Goal: Transaction & Acquisition: Purchase product/service

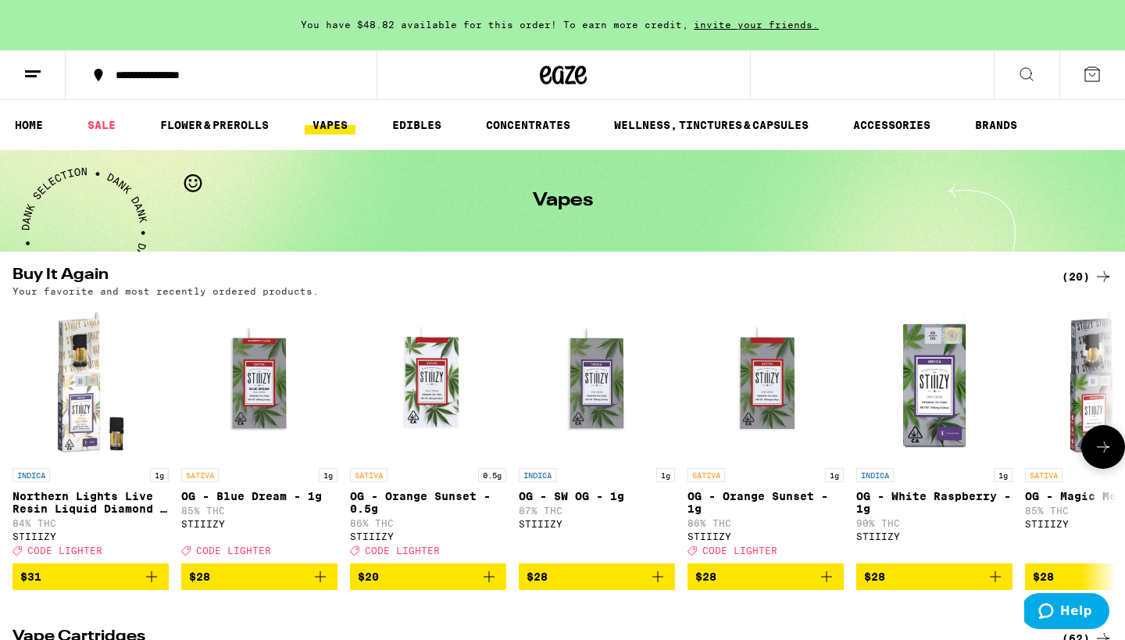
click at [153, 586] on icon "Add to bag" at bounding box center [151, 576] width 19 height 19
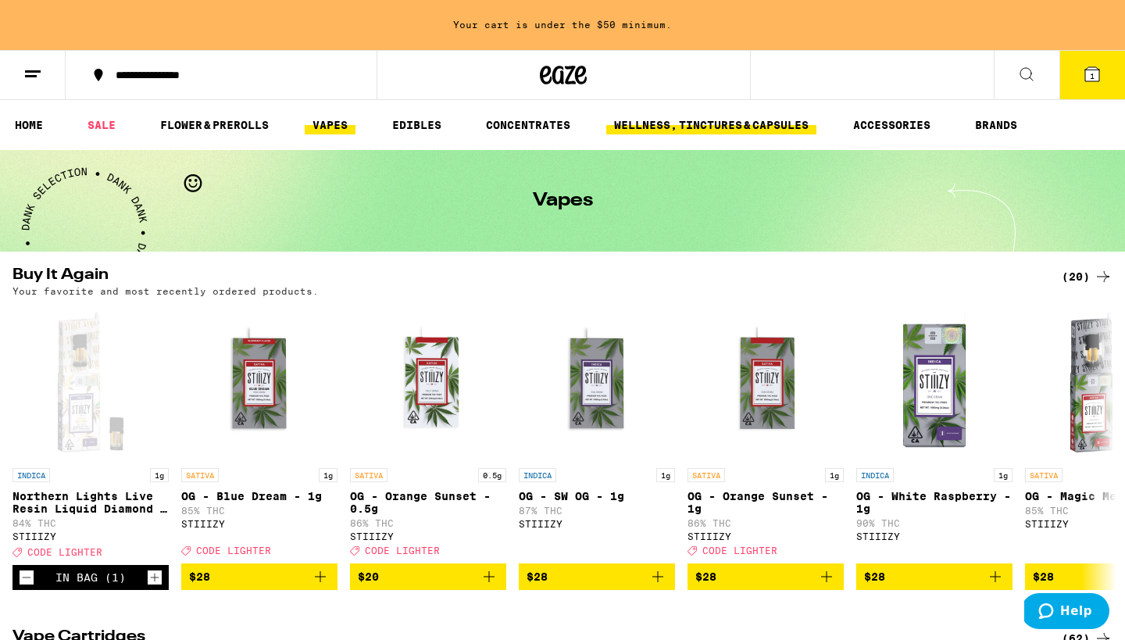
click at [703, 120] on link "WELLNESS, TINCTURES & CAPSULES" at bounding box center [711, 125] width 210 height 19
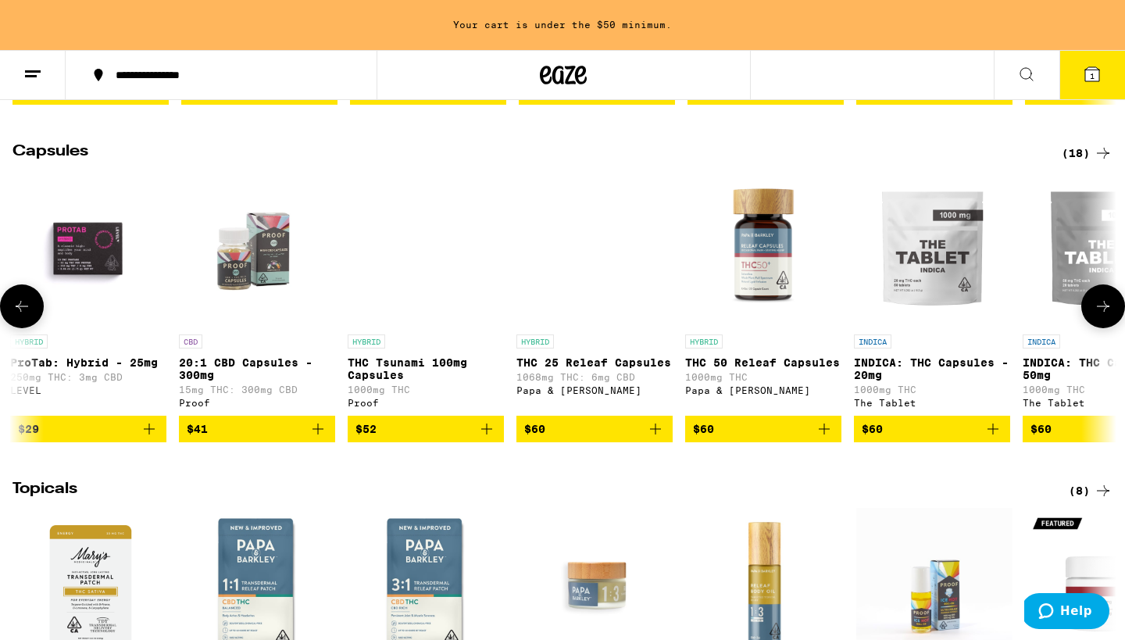
scroll to position [0, 1013]
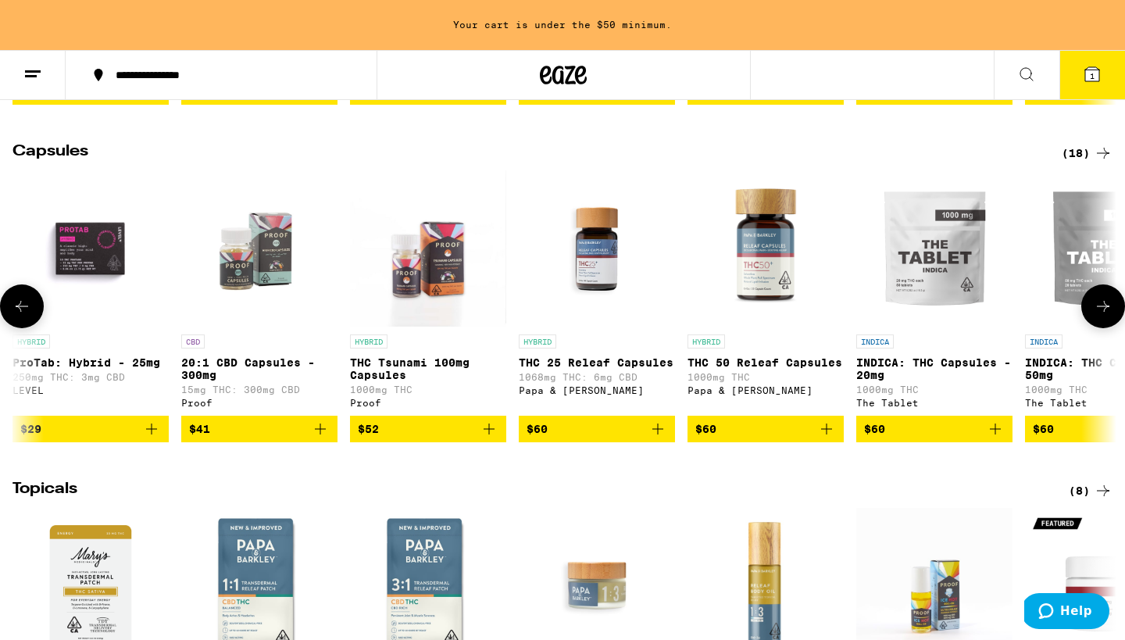
click at [437, 301] on img "Open page for THC Tsunami 100mg Capsules from Proof" at bounding box center [428, 248] width 156 height 156
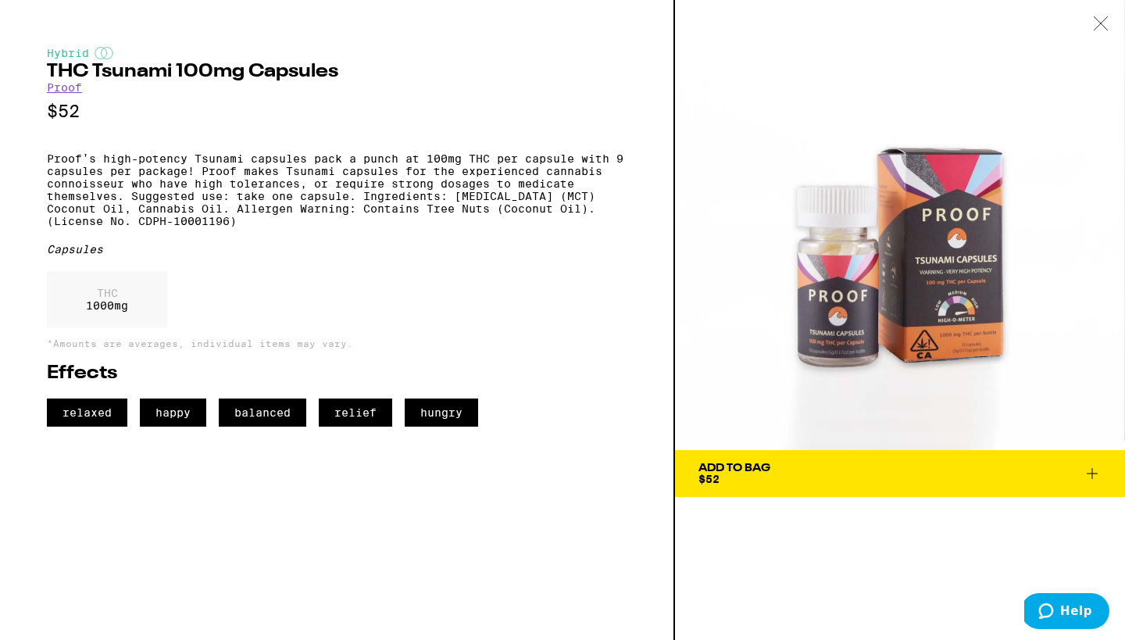
click at [1099, 22] on icon at bounding box center [1100, 22] width 13 height 13
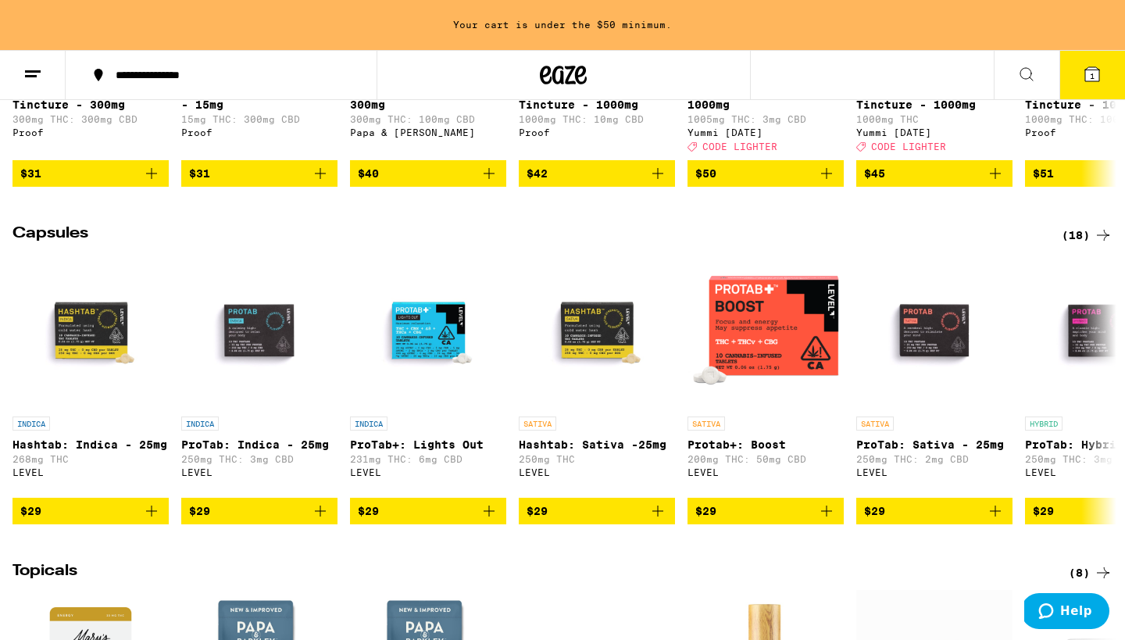
scroll to position [1079, 0]
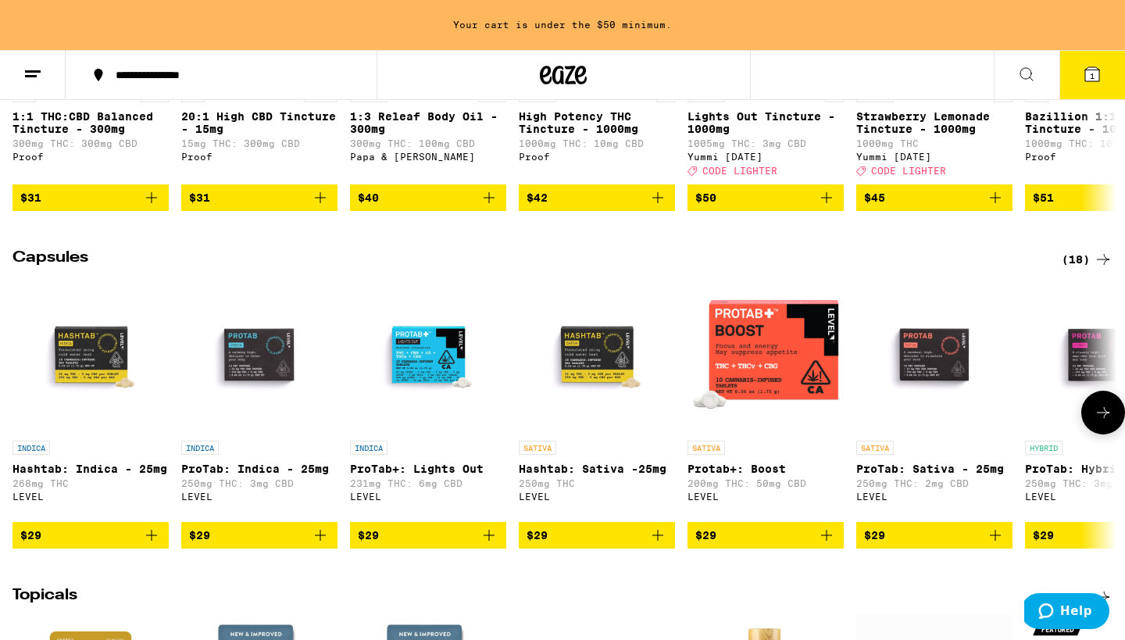
click at [591, 384] on img "Open page for Hashtab: Sativa -25mg from LEVEL" at bounding box center [597, 355] width 156 height 156
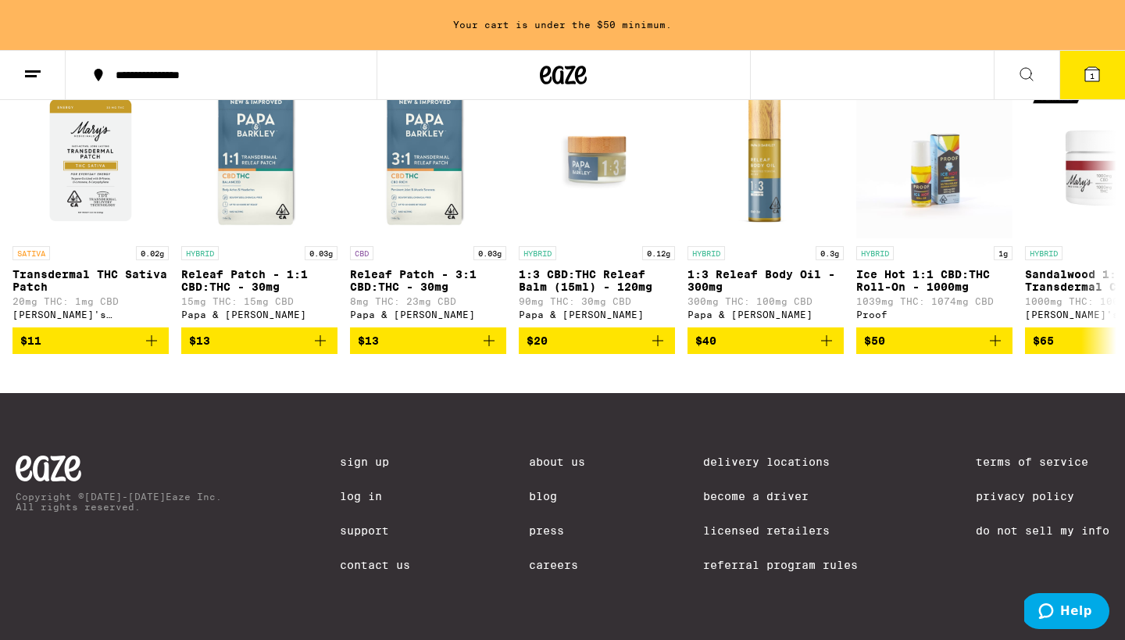
scroll to position [1665, 0]
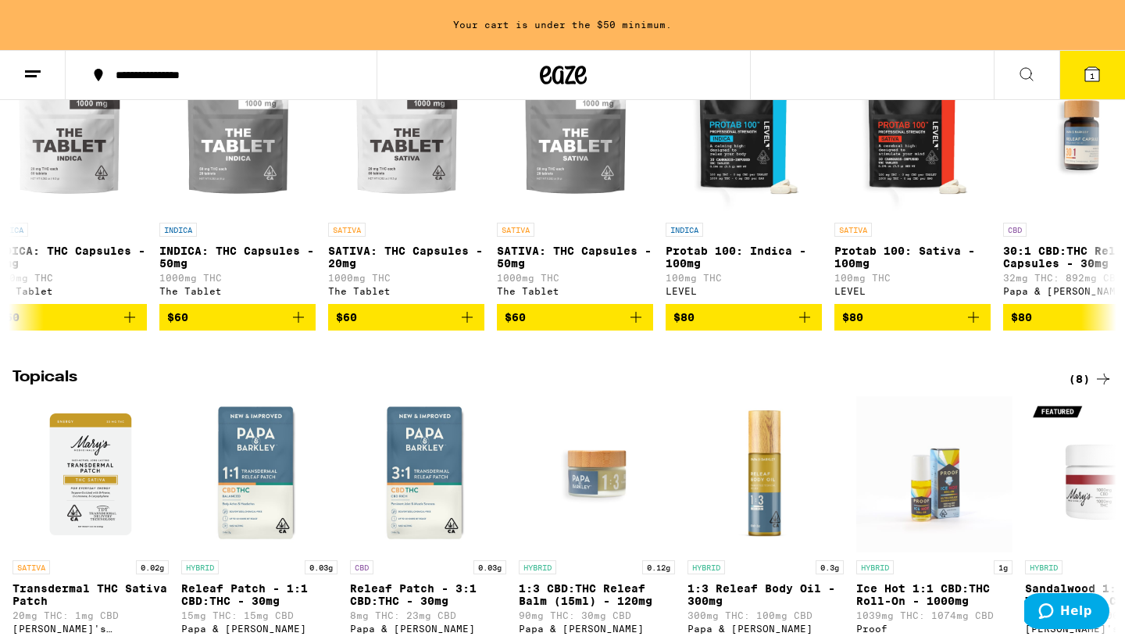
scroll to position [1289, 0]
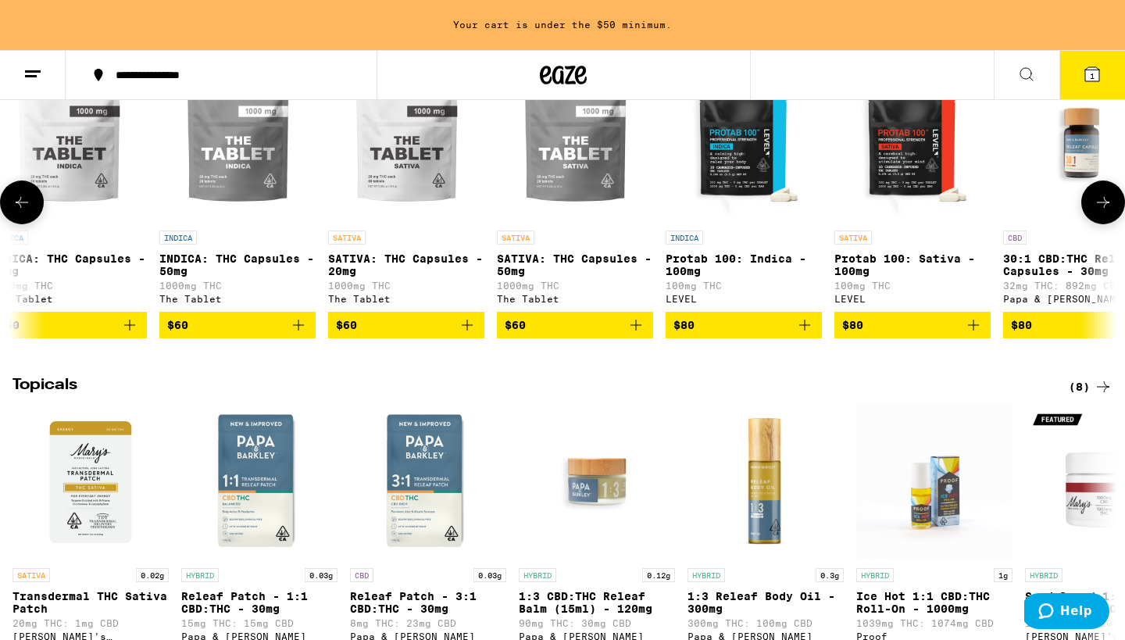
click at [639, 334] on icon "Add to bag" at bounding box center [636, 325] width 19 height 19
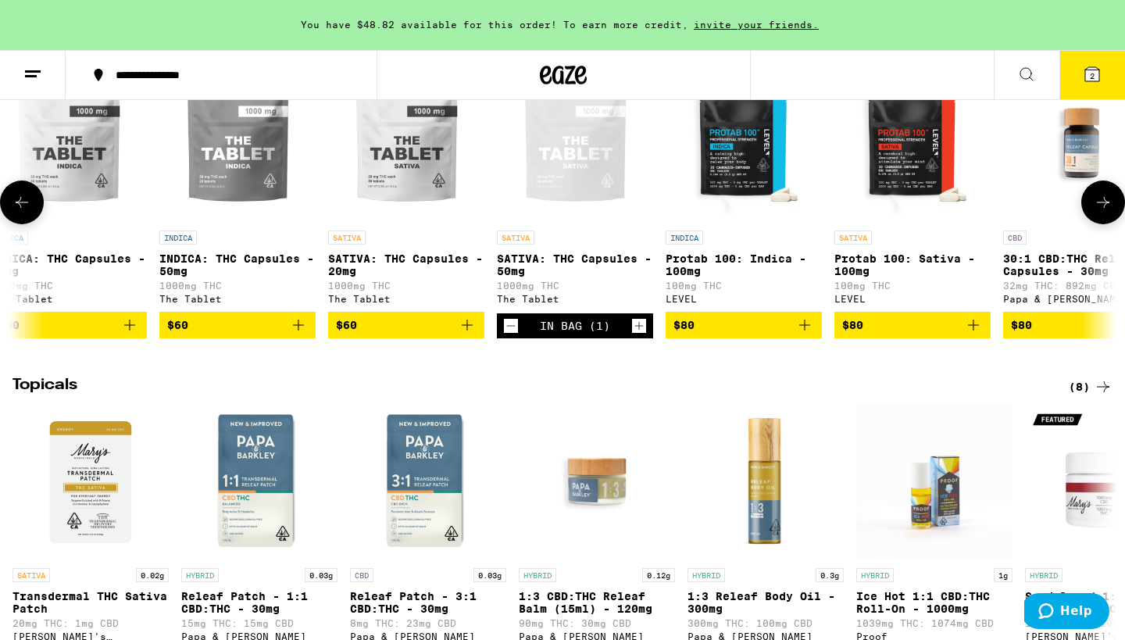
click at [296, 334] on icon "Add to bag" at bounding box center [298, 325] width 19 height 19
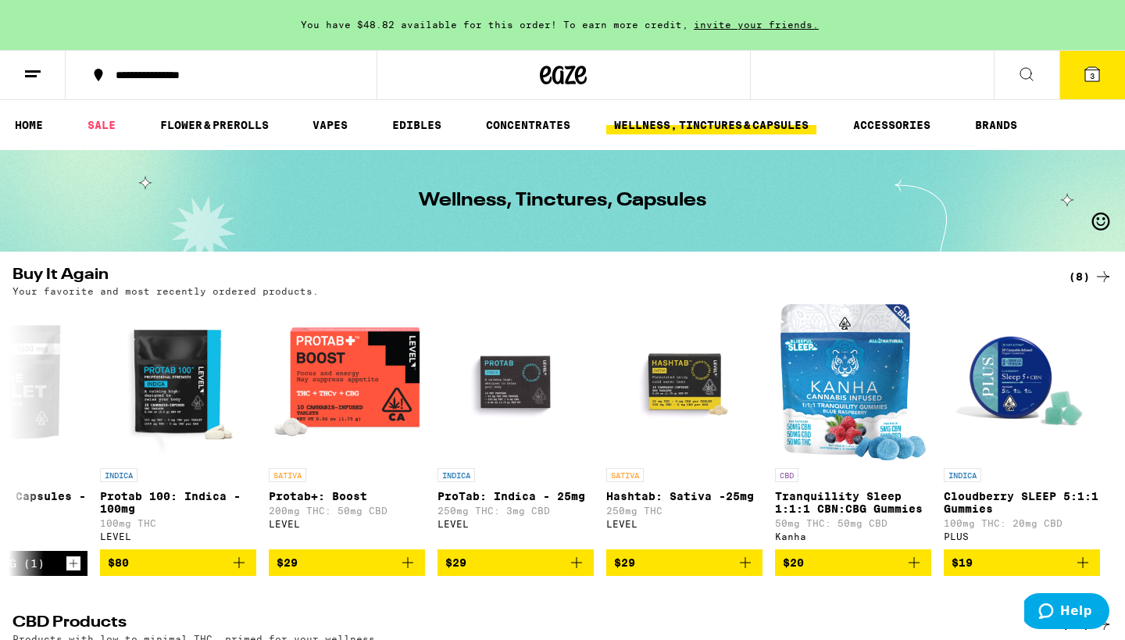
scroll to position [0, 0]
click at [1090, 68] on icon at bounding box center [1092, 74] width 14 height 14
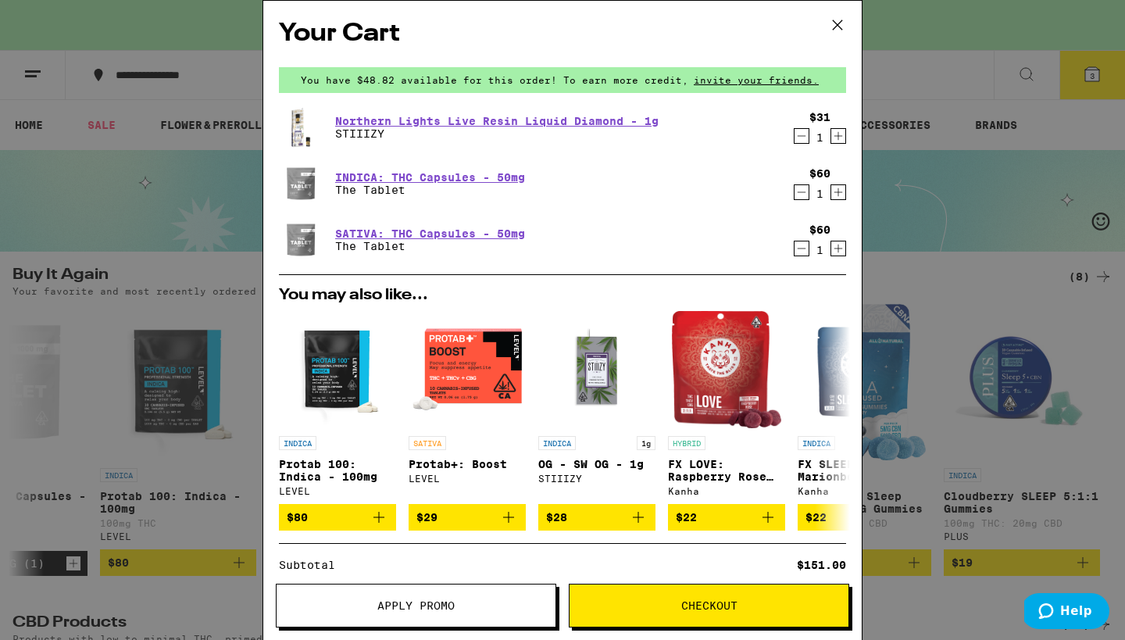
click at [338, 610] on span "Apply Promo" at bounding box center [416, 605] width 279 height 11
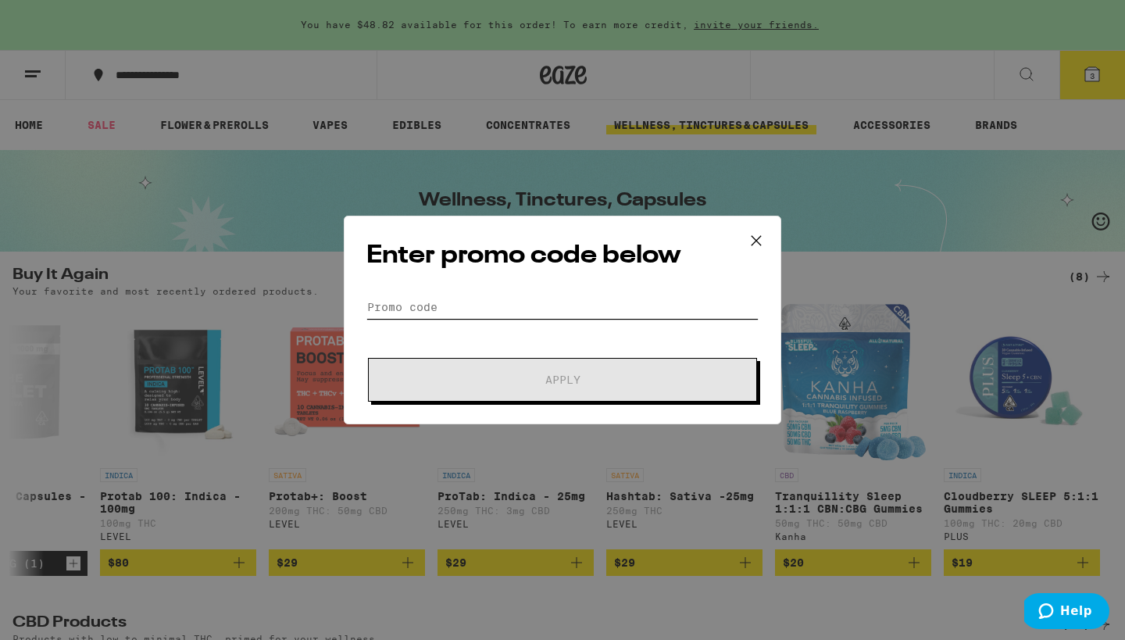
click at [391, 309] on input "Promo Code" at bounding box center [562, 306] width 392 height 23
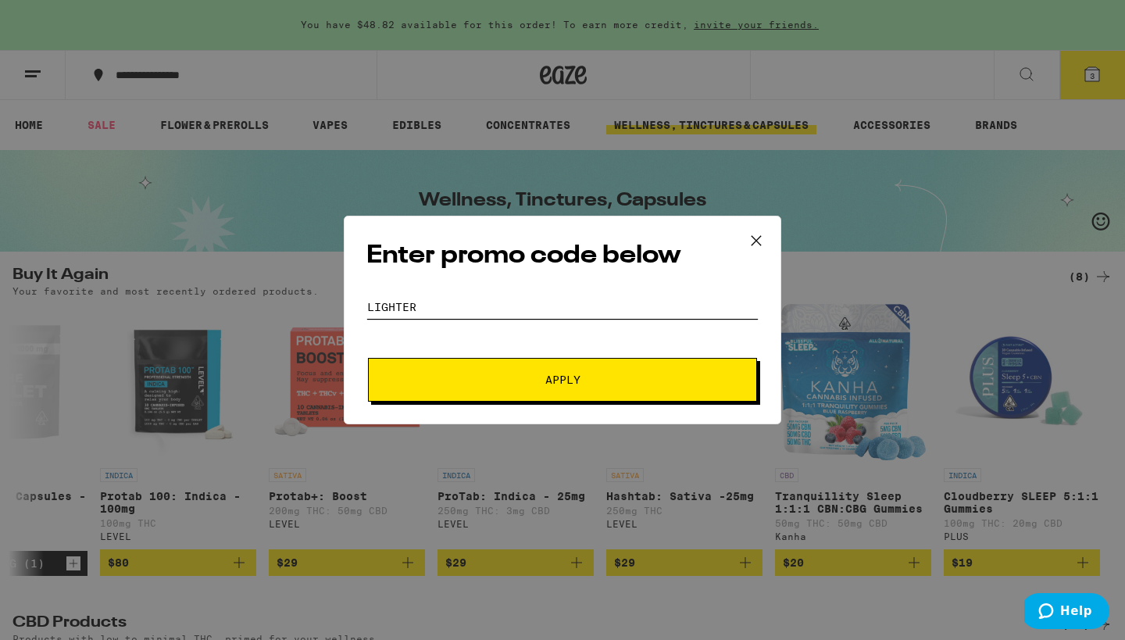
type input "LIGHTER"
click at [577, 377] on span "Apply" at bounding box center [562, 379] width 35 height 11
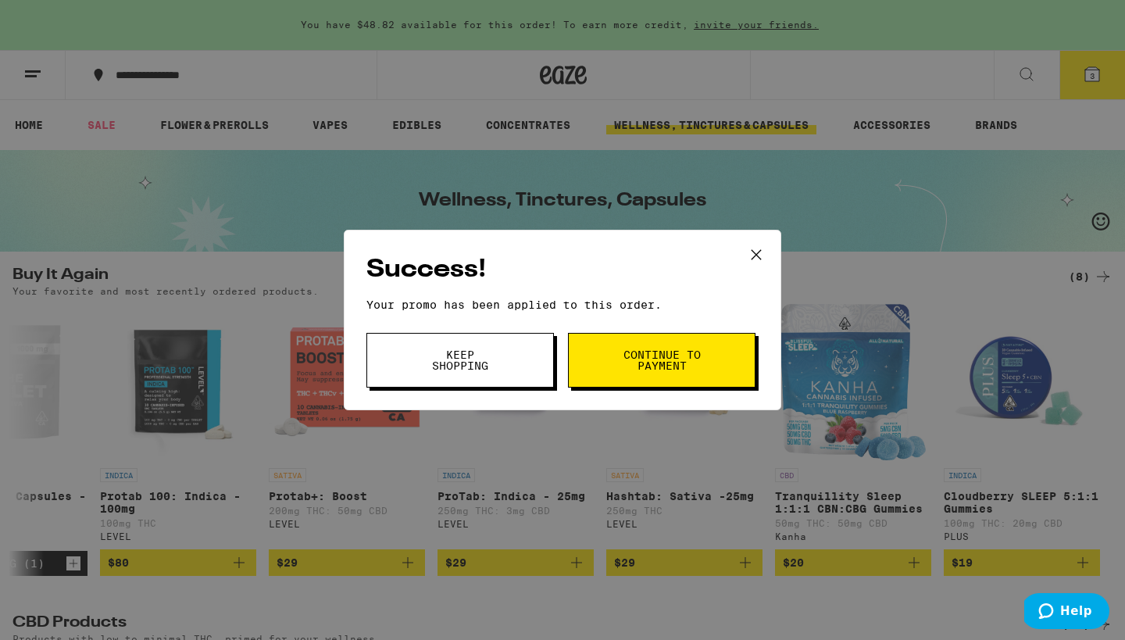
click at [645, 361] on span "Continue to payment" at bounding box center [662, 360] width 80 height 22
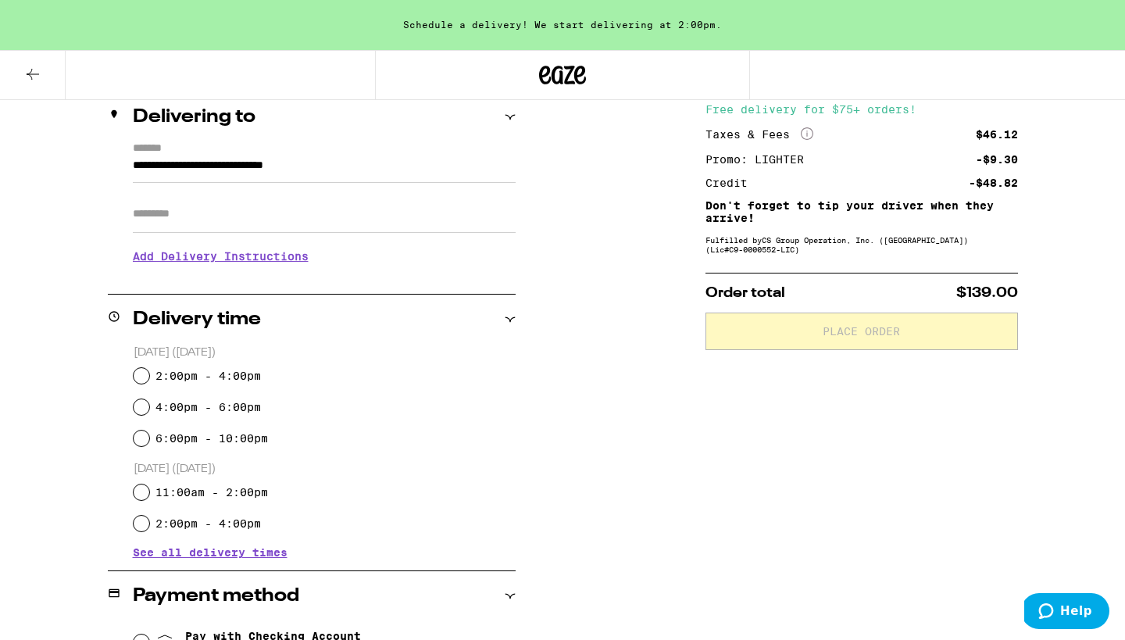
scroll to position [191, 0]
click at [140, 372] on input "2:00pm - 4:00pm" at bounding box center [142, 375] width 16 height 16
radio input "true"
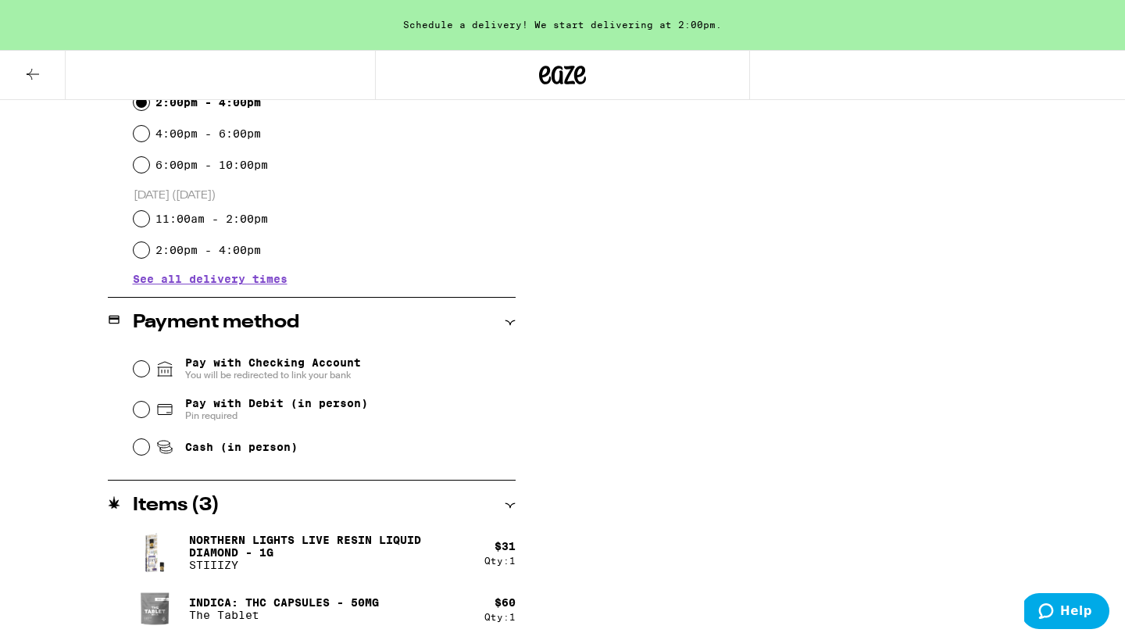
scroll to position [469, 0]
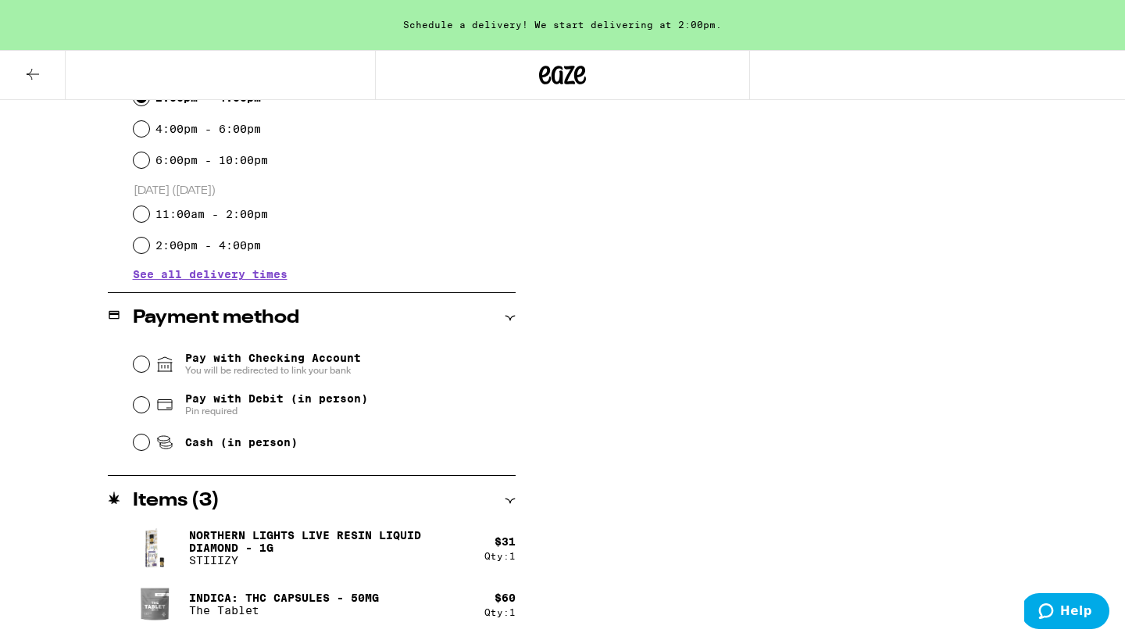
click at [141, 408] on input "Pay with Debit (in person) Pin required" at bounding box center [142, 405] width 16 height 16
radio input "true"
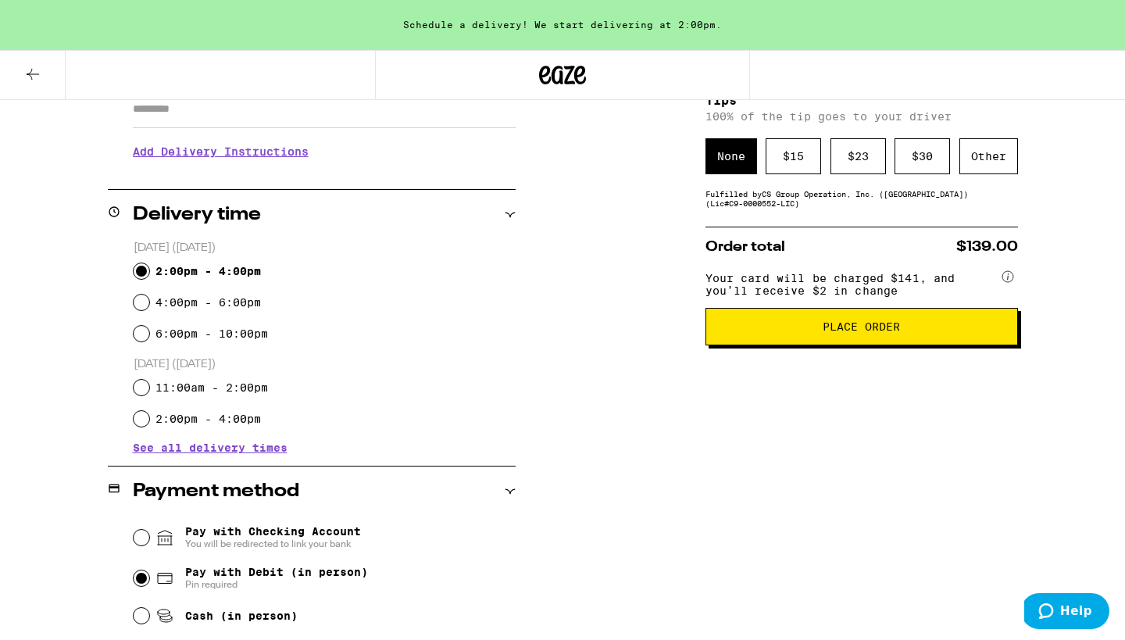
scroll to position [279, 0]
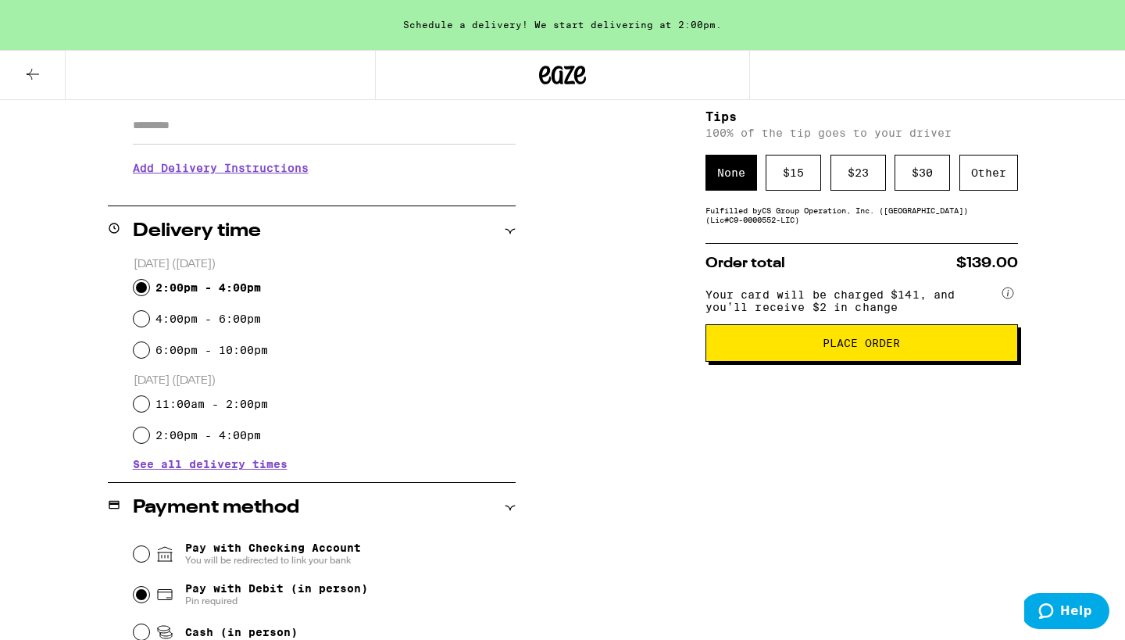
click at [143, 348] on input "6:00pm - 10:00pm" at bounding box center [142, 350] width 16 height 16
radio input "true"
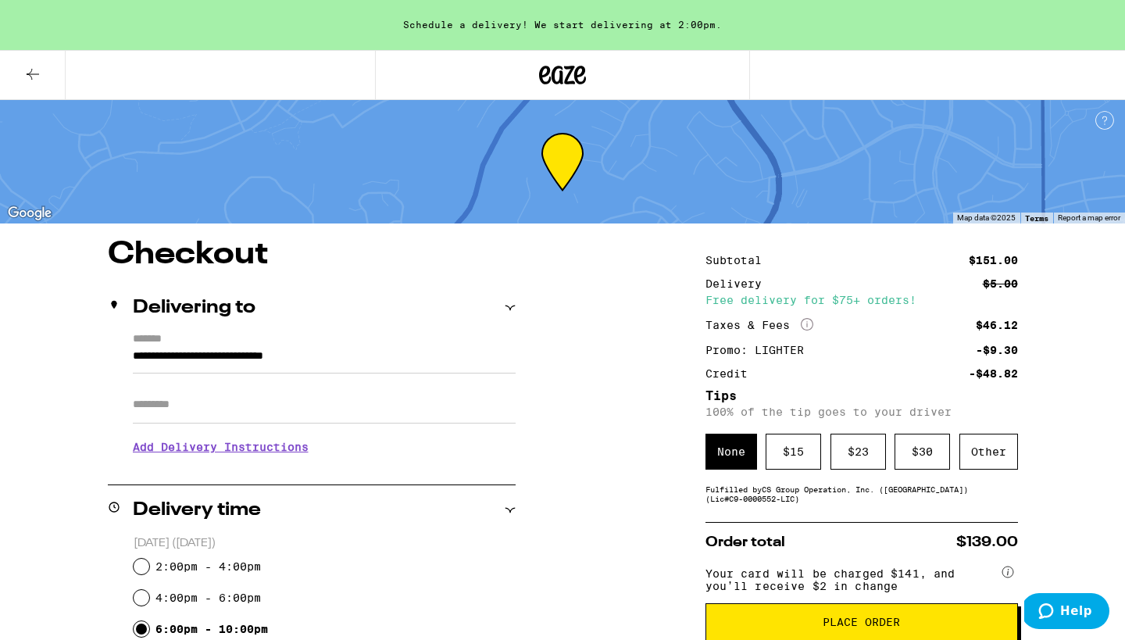
scroll to position [0, 0]
click at [246, 447] on h3 "Add Delivery Instructions" at bounding box center [324, 447] width 383 height 36
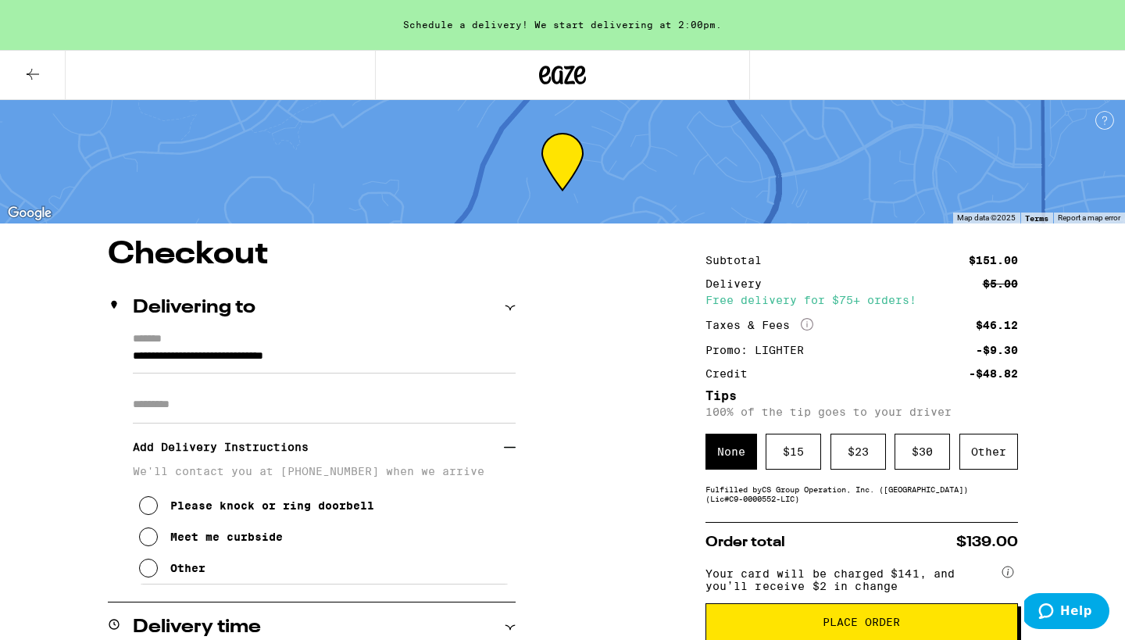
click at [149, 570] on icon at bounding box center [148, 568] width 19 height 19
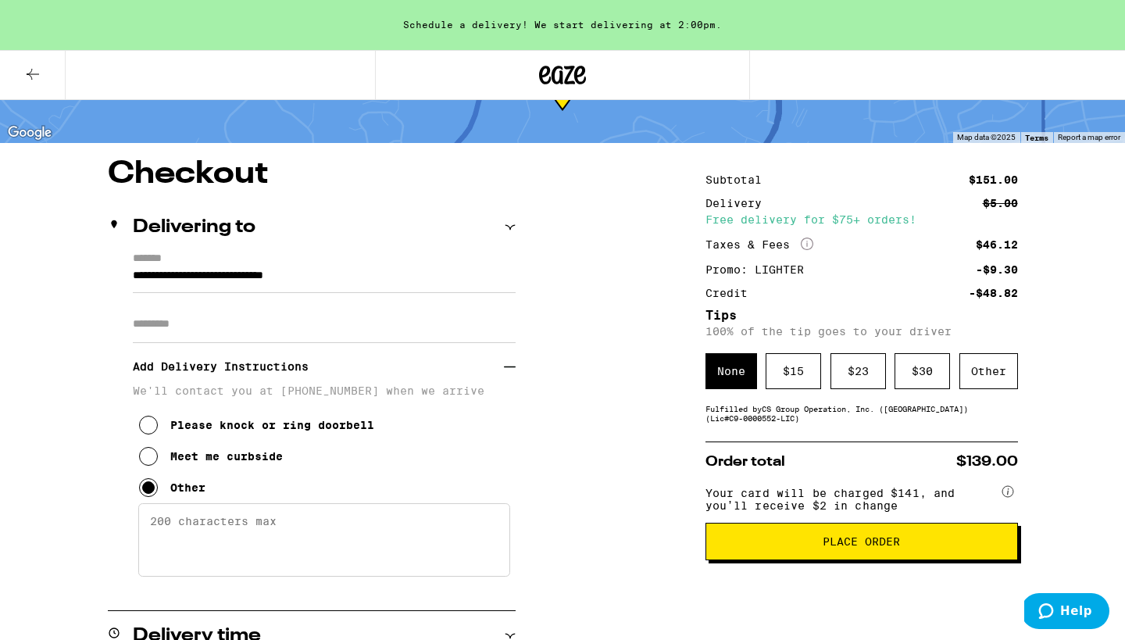
scroll to position [105, 0]
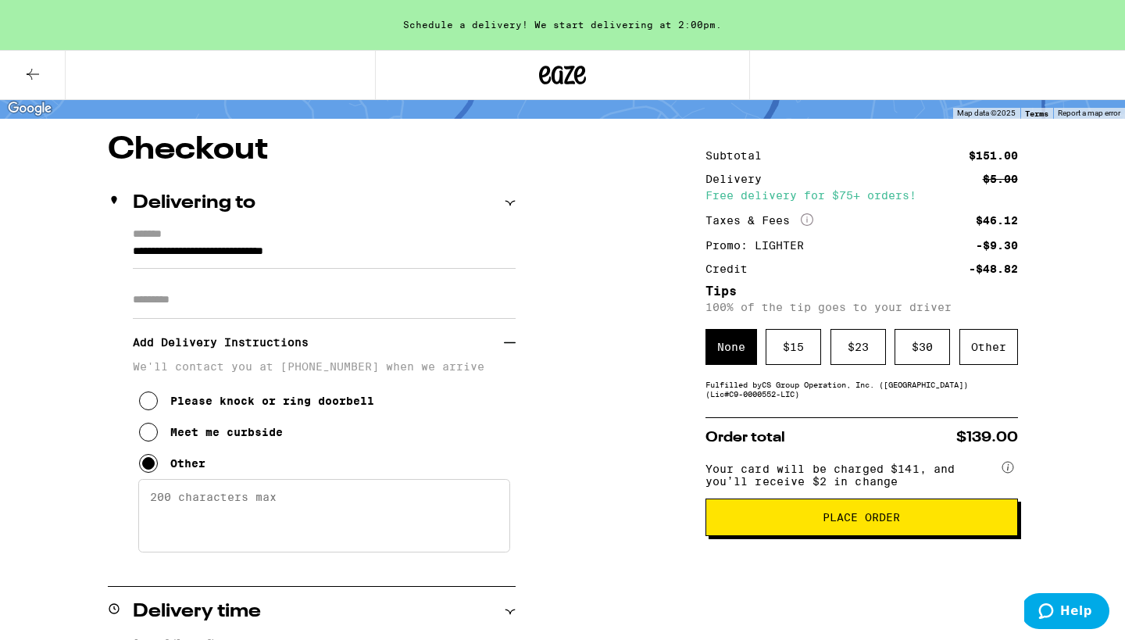
click at [150, 504] on textarea "Enter any other delivery instructions you want driver to know" at bounding box center [324, 515] width 372 height 73
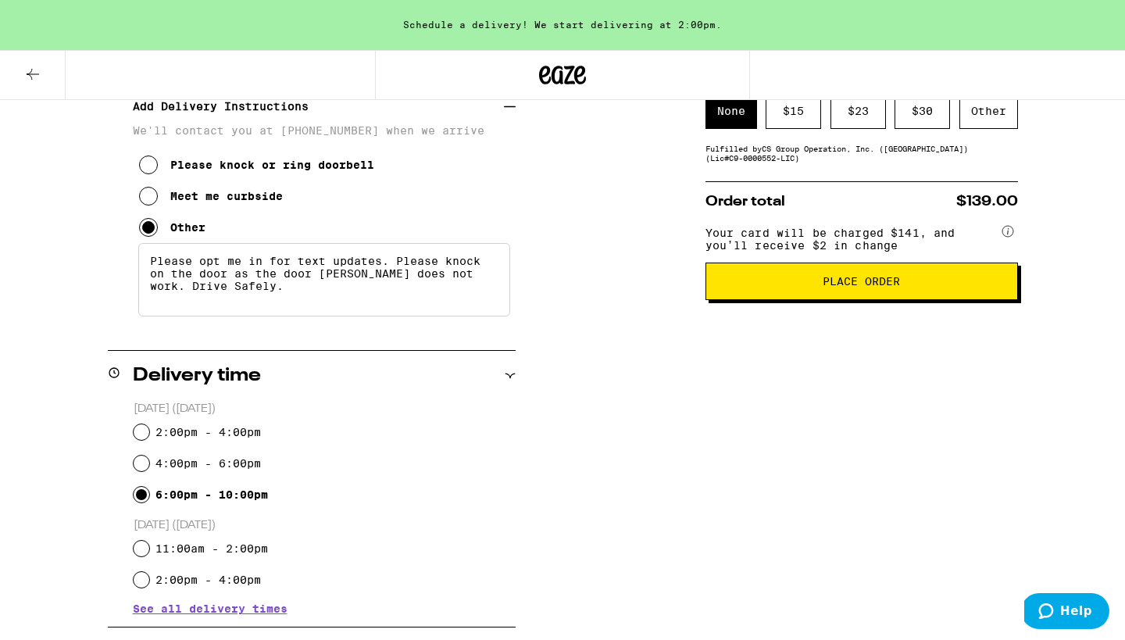
scroll to position [351, 0]
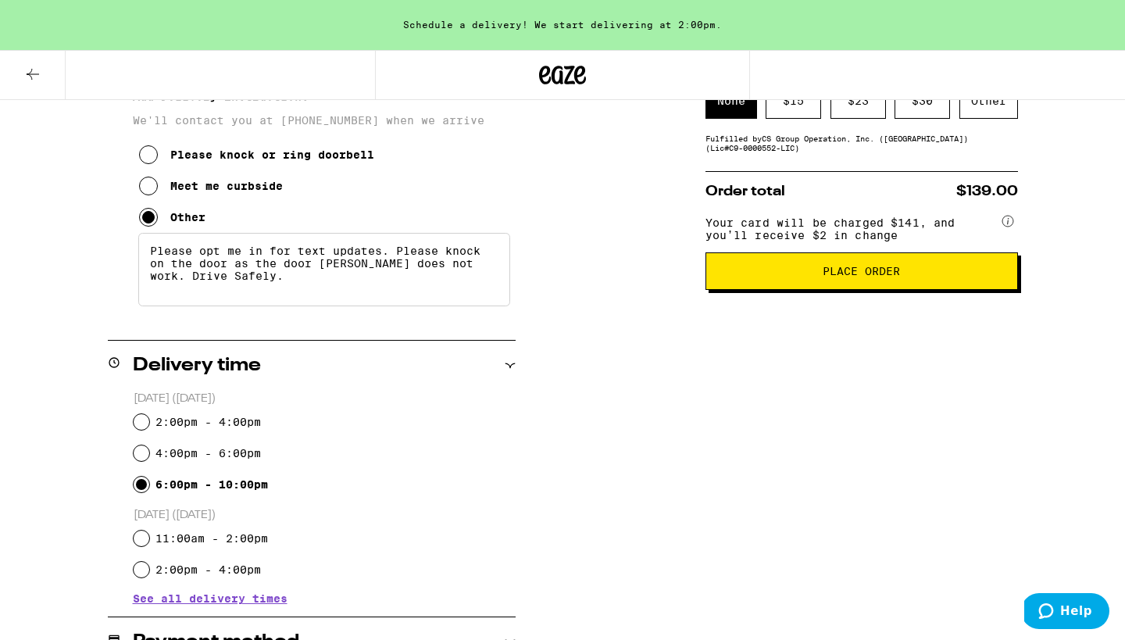
type textarea "Please opt me in for text updates. Please knock on the door as the door [PERSON…"
click at [861, 277] on span "Place Order" at bounding box center [861, 271] width 77 height 11
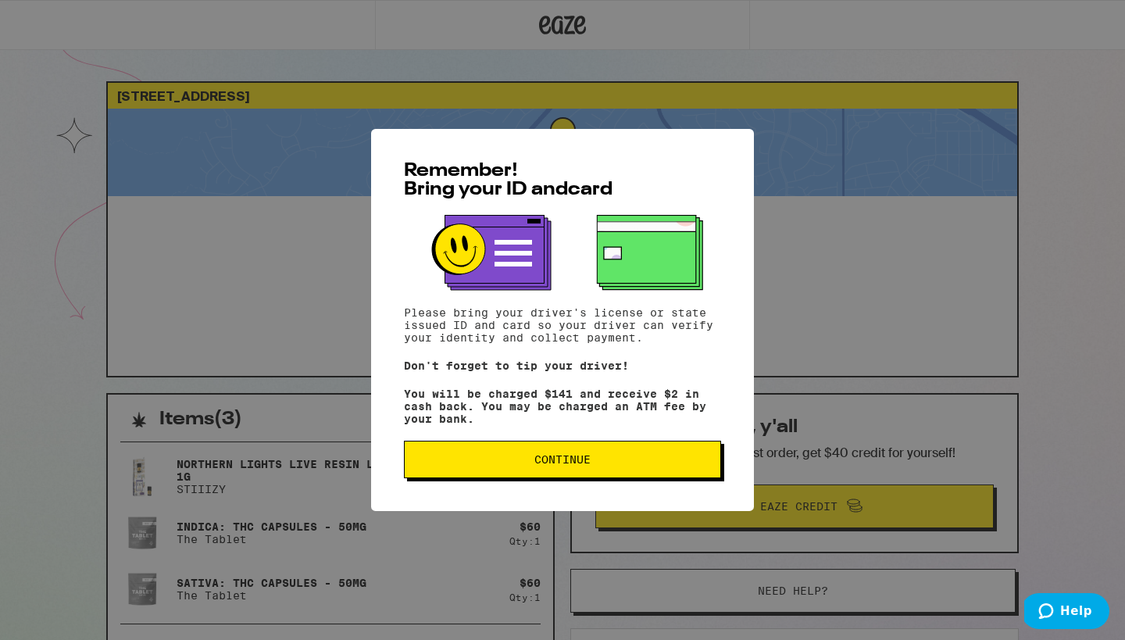
click at [562, 459] on span "Continue" at bounding box center [562, 459] width 56 height 11
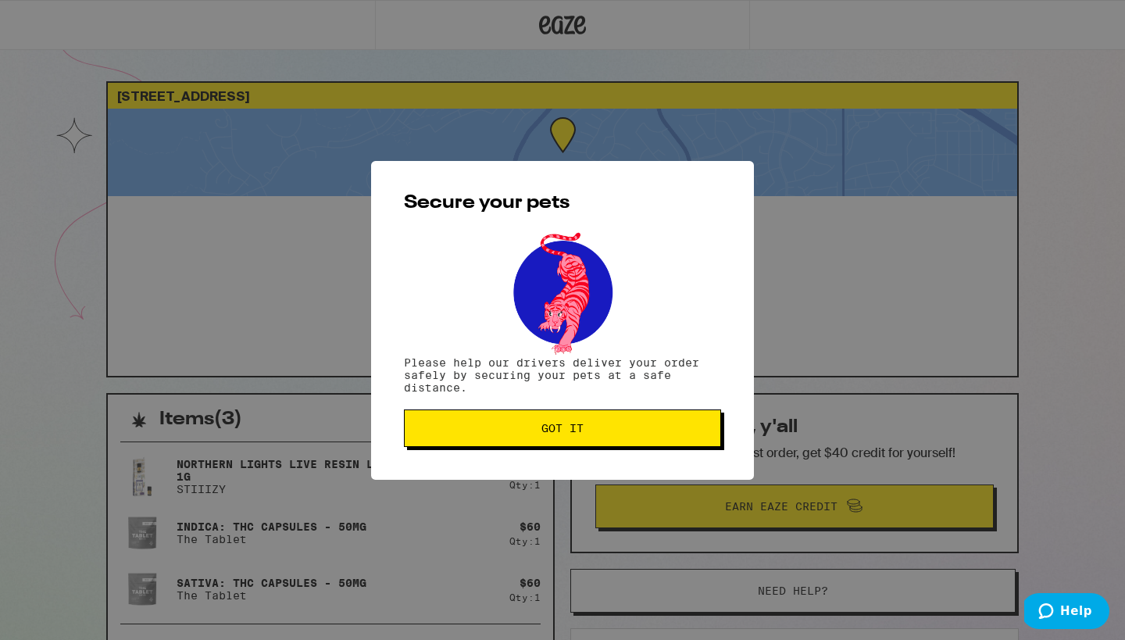
click at [578, 425] on span "Got it" at bounding box center [562, 428] width 42 height 11
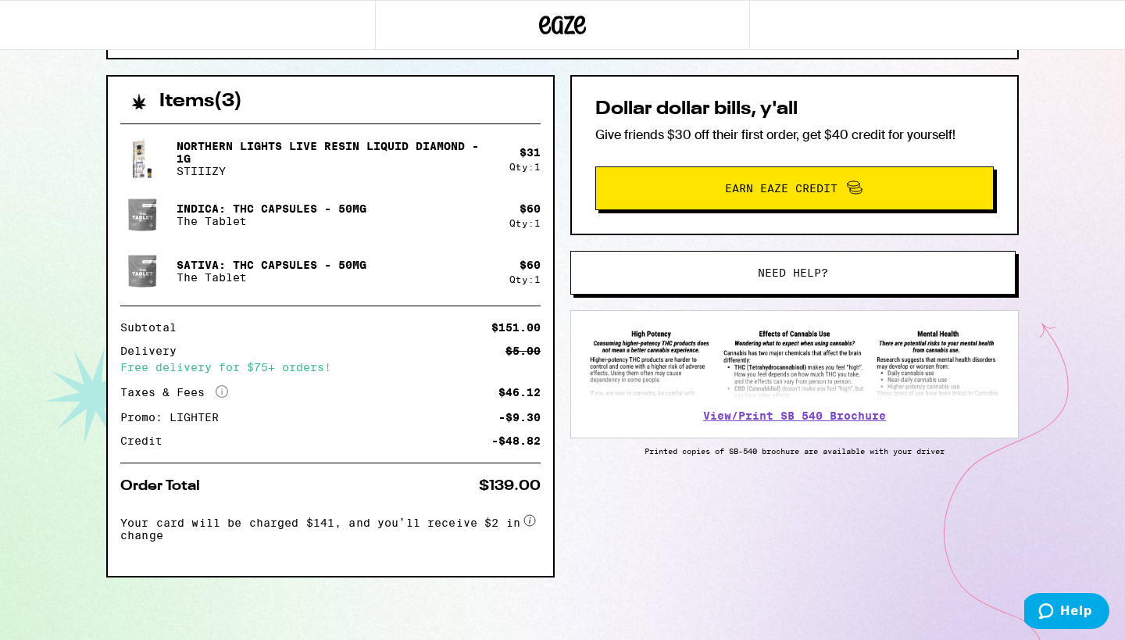
scroll to position [323, 0]
